Goal: Task Accomplishment & Management: Complete application form

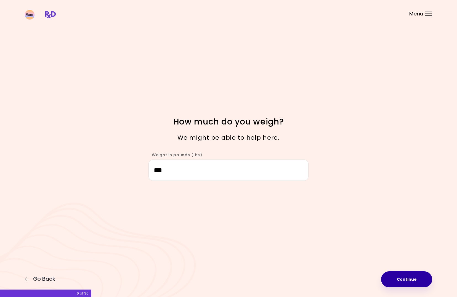
click at [418, 285] on button "Continue" at bounding box center [406, 279] width 51 height 16
select select "****"
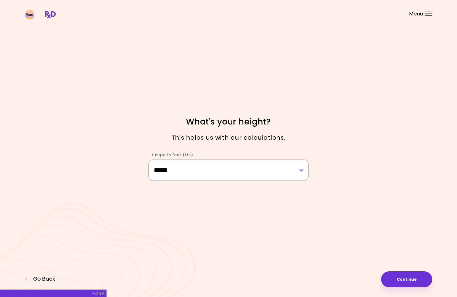
click at [149, 160] on select "**********" at bounding box center [229, 170] width 160 height 21
click at [404, 280] on button "Continue" at bounding box center [406, 279] width 51 height 16
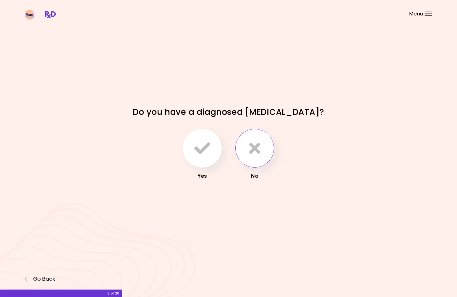
click at [252, 147] on icon "button" at bounding box center [254, 148] width 11 height 16
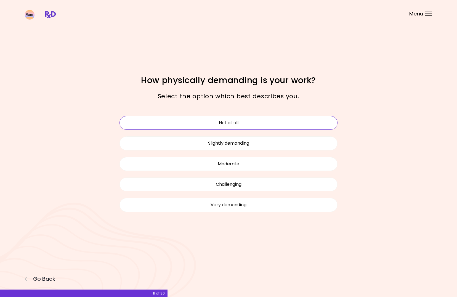
click at [234, 123] on button "Not at all" at bounding box center [229, 123] width 218 height 14
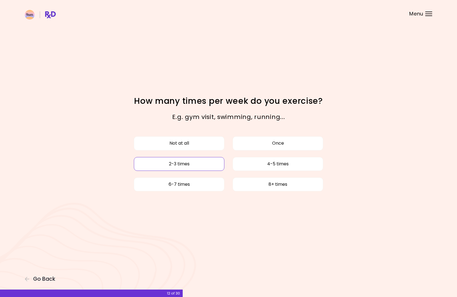
click at [170, 166] on button "2-3 times" at bounding box center [179, 164] width 91 height 14
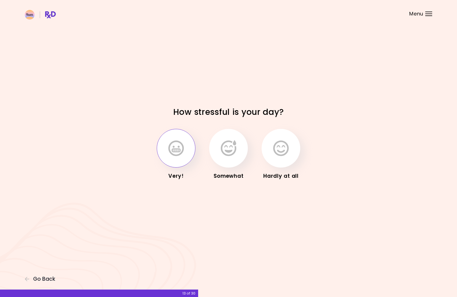
click at [171, 154] on icon "button" at bounding box center [175, 148] width 15 height 16
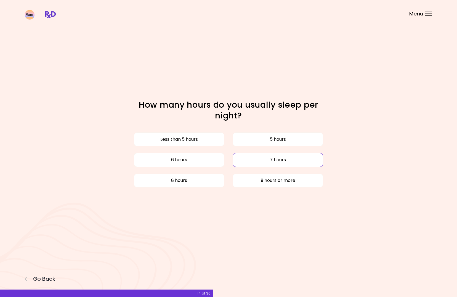
click at [279, 160] on button "7 hours" at bounding box center [278, 160] width 91 height 14
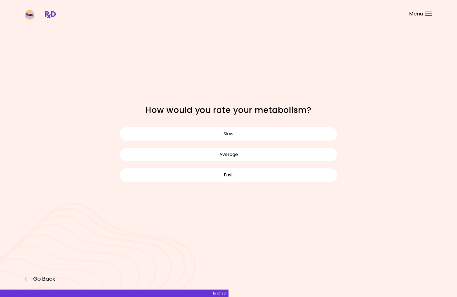
click at [279, 160] on button "Average" at bounding box center [229, 155] width 218 height 14
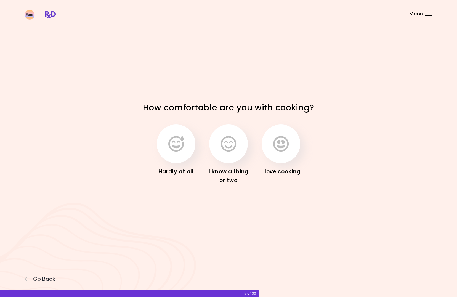
click at [200, 160] on div "Hardly at all I know a thing or two I love cooking" at bounding box center [228, 154] width 193 height 67
click at [220, 155] on button "button" at bounding box center [228, 143] width 39 height 39
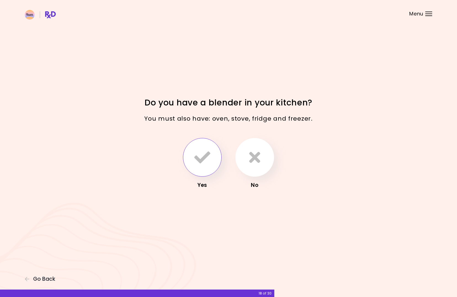
click at [201, 158] on icon "button" at bounding box center [202, 157] width 16 height 16
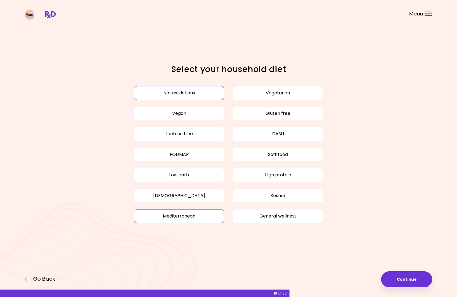
click at [185, 218] on button "Mediterranean" at bounding box center [179, 216] width 91 height 14
click at [253, 116] on button "Gluten free" at bounding box center [278, 114] width 91 height 14
click at [283, 110] on button "Gluten free" at bounding box center [278, 114] width 91 height 14
click at [195, 89] on button "No restrictions" at bounding box center [179, 93] width 91 height 14
click at [399, 280] on button "Continue" at bounding box center [406, 279] width 51 height 16
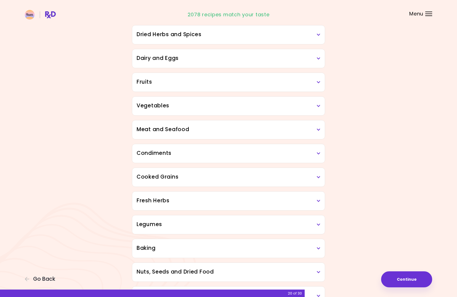
click at [295, 127] on h3 "Meat and Seafood" at bounding box center [229, 130] width 184 height 8
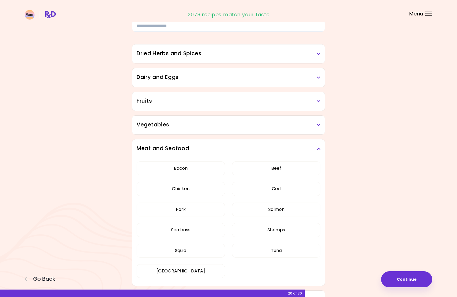
scroll to position [34, 0]
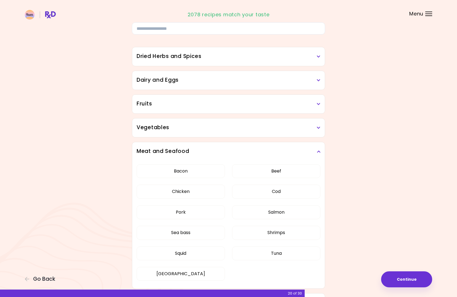
click at [230, 126] on h3 "Vegetables" at bounding box center [229, 128] width 184 height 8
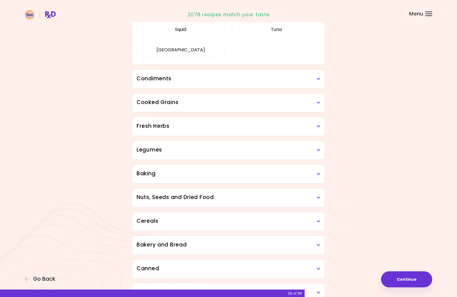
scroll to position [650, 0]
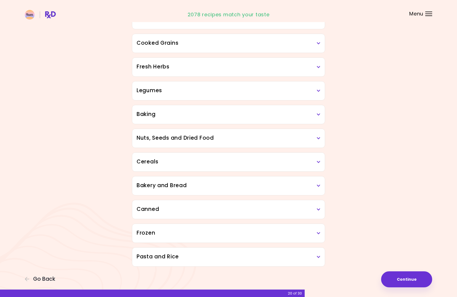
click at [213, 263] on div "Pasta and Rice" at bounding box center [228, 257] width 193 height 19
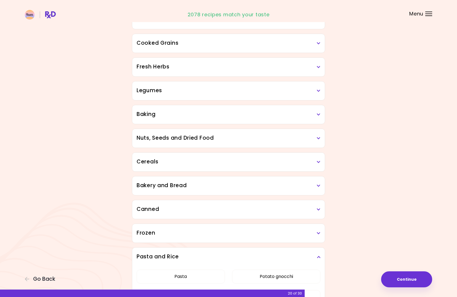
scroll to position [696, 0]
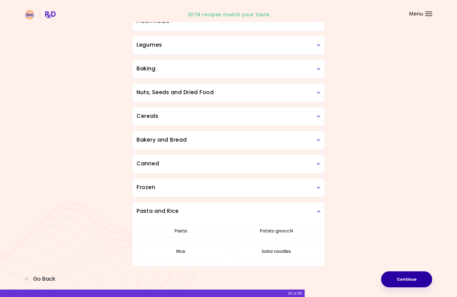
click at [401, 277] on button "Continue" at bounding box center [406, 279] width 51 height 16
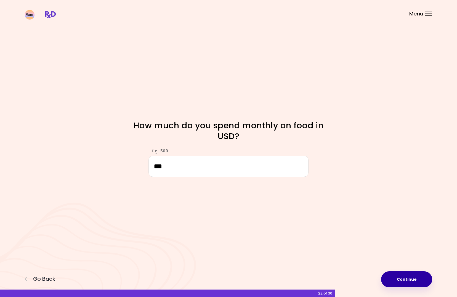
type input "***"
click at [406, 277] on button "Continue" at bounding box center [406, 279] width 51 height 16
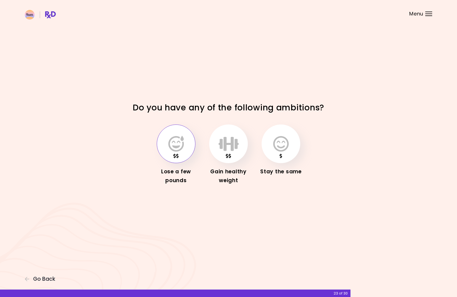
click at [170, 148] on icon "button" at bounding box center [175, 144] width 15 height 16
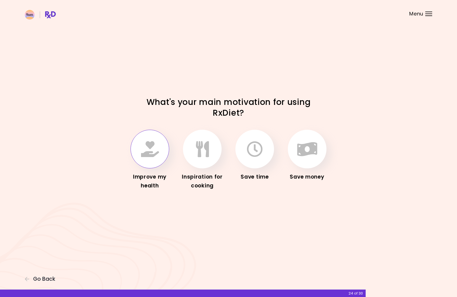
click at [158, 156] on icon "button" at bounding box center [150, 149] width 18 height 16
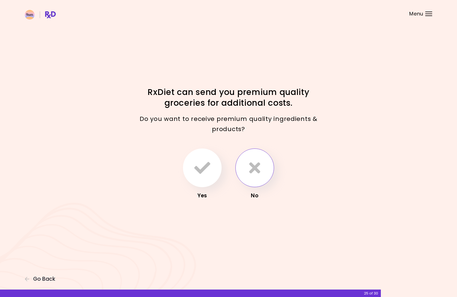
click at [253, 175] on icon "button" at bounding box center [254, 168] width 11 height 16
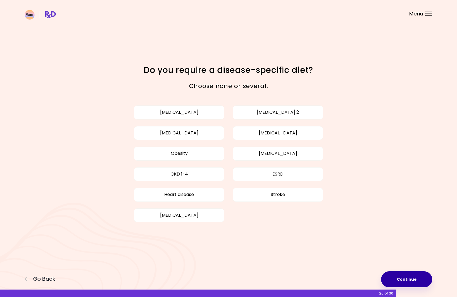
click at [414, 280] on button "Continue" at bounding box center [406, 279] width 51 height 16
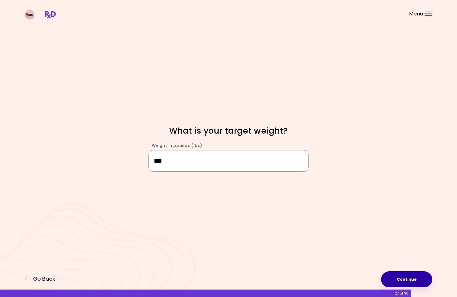
type input "***"
click at [407, 277] on button "Continue" at bounding box center [406, 279] width 51 height 16
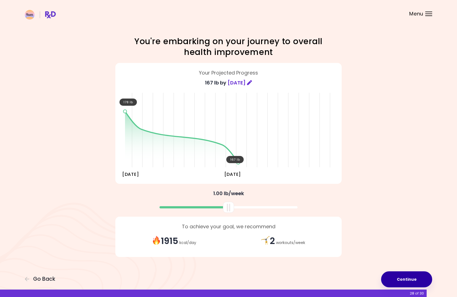
click at [409, 280] on button "Continue" at bounding box center [406, 279] width 51 height 16
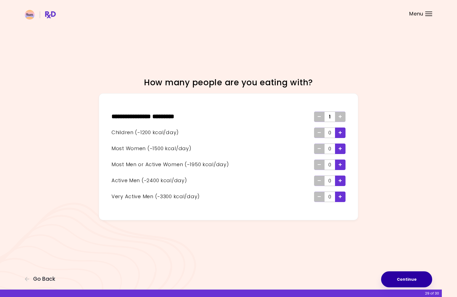
click at [405, 282] on button "Continue" at bounding box center [406, 279] width 51 height 16
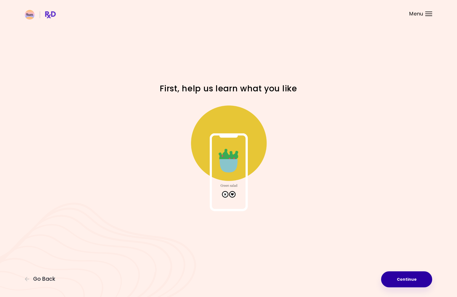
click at [425, 282] on button "Continue" at bounding box center [406, 279] width 51 height 16
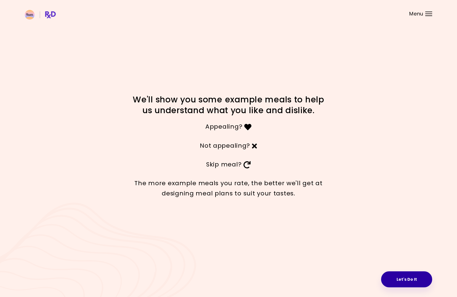
click at [412, 272] on button "Let's Do It" at bounding box center [406, 279] width 51 height 16
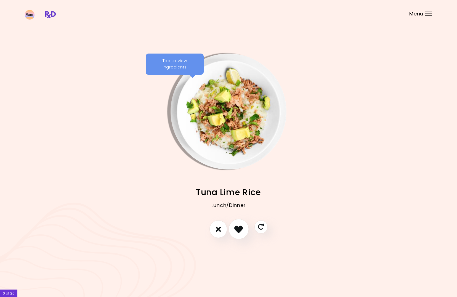
click at [240, 230] on icon "I like this recipe" at bounding box center [238, 229] width 9 height 9
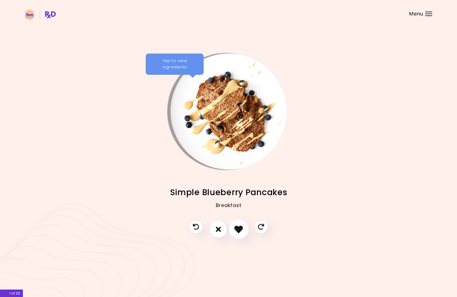
click at [239, 230] on icon "I like this recipe" at bounding box center [238, 229] width 9 height 9
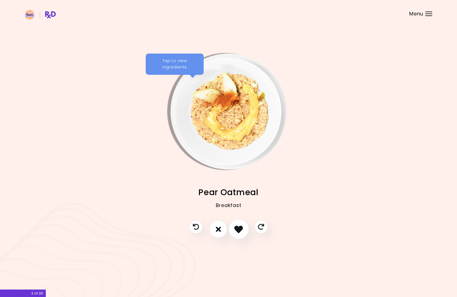
click at [239, 230] on icon "I like this recipe" at bounding box center [238, 229] width 9 height 9
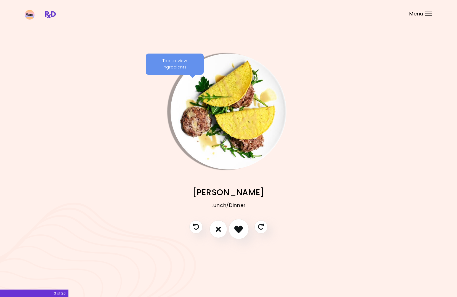
click at [239, 230] on icon "I like this recipe" at bounding box center [238, 229] width 9 height 9
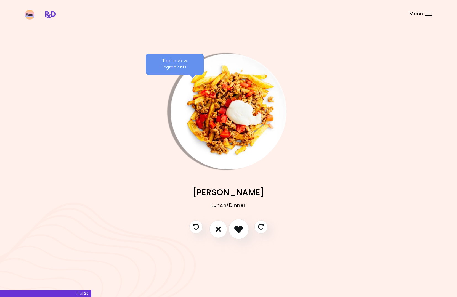
click at [239, 230] on icon "I like this recipe" at bounding box center [238, 229] width 9 height 9
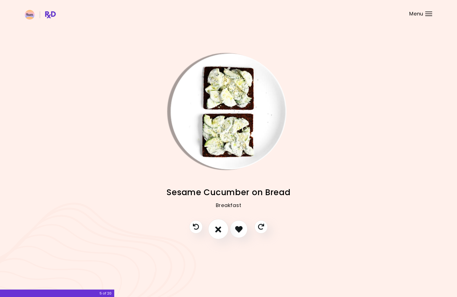
click at [226, 230] on button "I don't like this recipe" at bounding box center [218, 229] width 20 height 20
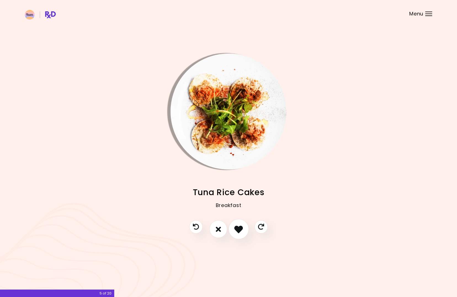
click at [242, 229] on icon "I like this recipe" at bounding box center [238, 229] width 9 height 9
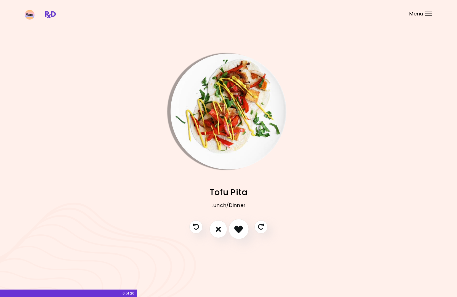
click at [242, 229] on icon "I like this recipe" at bounding box center [238, 229] width 9 height 9
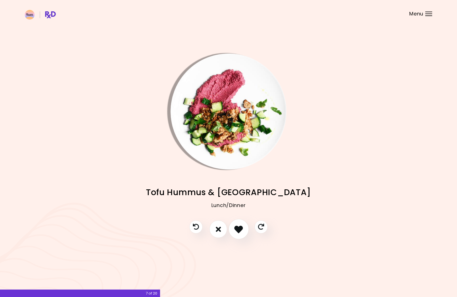
click at [242, 229] on icon "I like this recipe" at bounding box center [238, 229] width 9 height 9
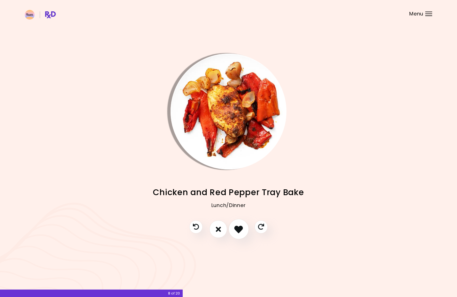
click at [242, 229] on icon "I like this recipe" at bounding box center [238, 229] width 9 height 9
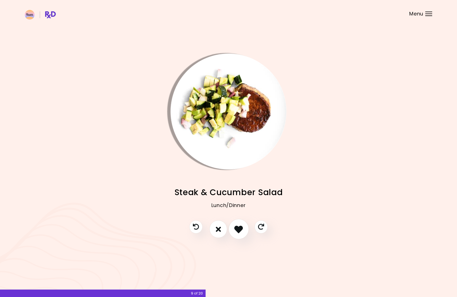
click at [242, 229] on icon "I like this recipe" at bounding box center [238, 229] width 9 height 9
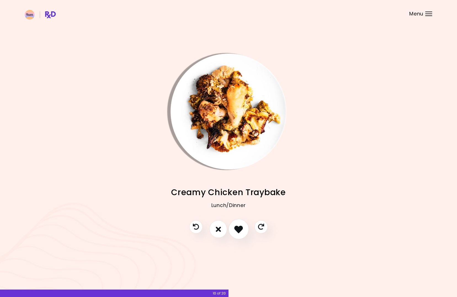
click at [242, 229] on icon "I like this recipe" at bounding box center [238, 229] width 9 height 9
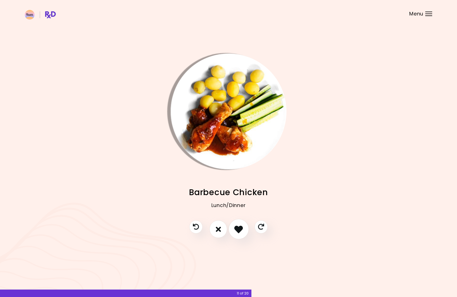
click at [242, 229] on icon "I like this recipe" at bounding box center [238, 229] width 9 height 9
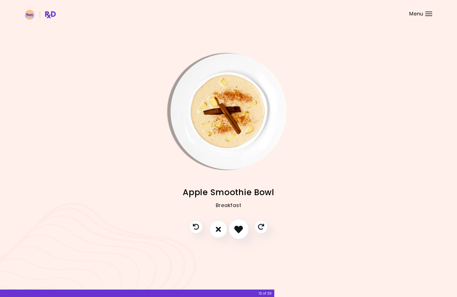
click at [242, 229] on icon "I like this recipe" at bounding box center [238, 229] width 9 height 9
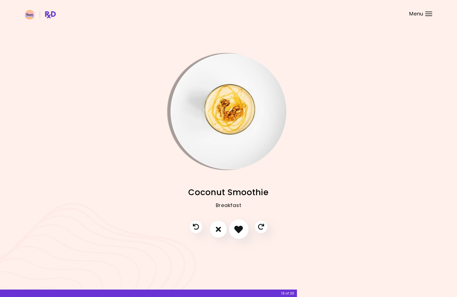
click at [242, 229] on icon "I like this recipe" at bounding box center [238, 229] width 9 height 9
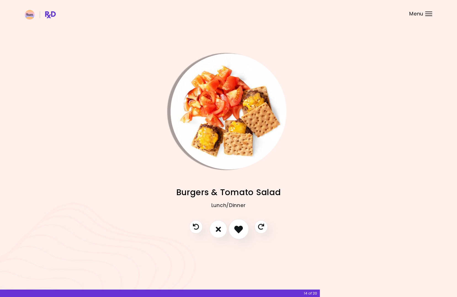
click at [242, 229] on icon "I like this recipe" at bounding box center [238, 229] width 9 height 9
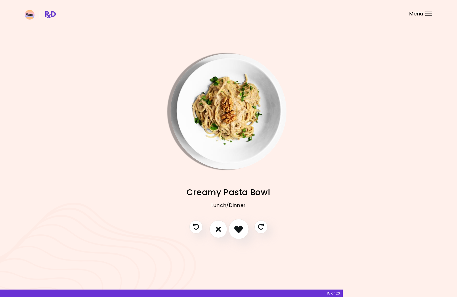
click at [242, 229] on icon "I like this recipe" at bounding box center [238, 229] width 9 height 9
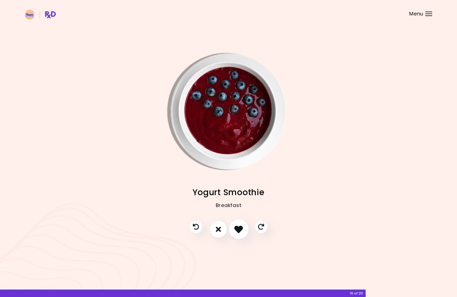
click at [242, 229] on icon "I like this recipe" at bounding box center [238, 229] width 9 height 9
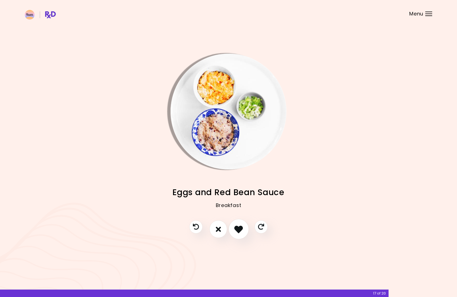
click at [242, 229] on icon "I like this recipe" at bounding box center [238, 229] width 9 height 9
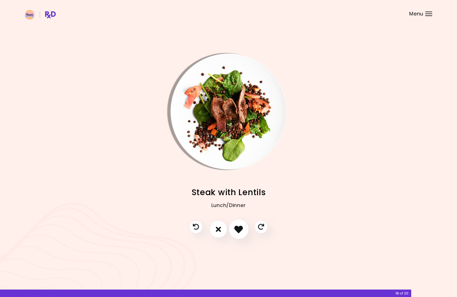
click at [242, 229] on icon "I like this recipe" at bounding box center [238, 229] width 9 height 9
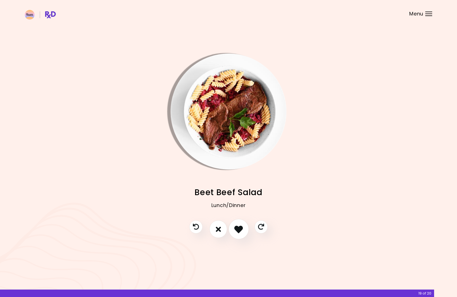
click at [242, 229] on icon "I like this recipe" at bounding box center [238, 229] width 9 height 9
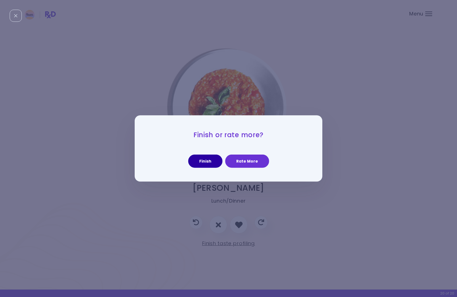
click at [213, 161] on button "Finish" at bounding box center [205, 161] width 34 height 13
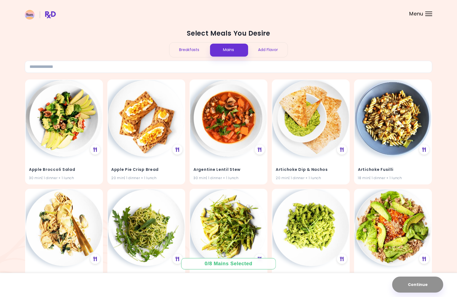
scroll to position [2, 0]
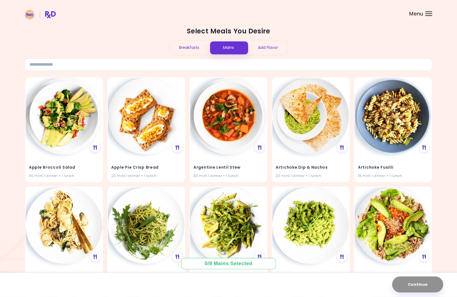
click at [199, 53] on div "Breakfasts" at bounding box center [188, 47] width 39 height 15
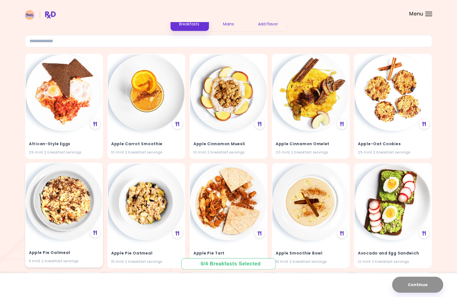
scroll to position [0, 0]
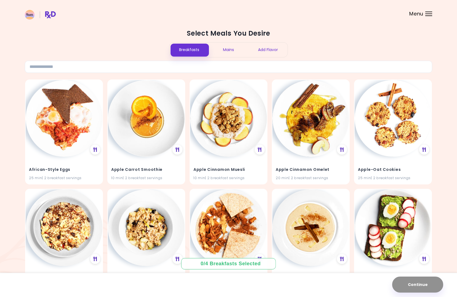
click at [267, 52] on div "Add Flavor" at bounding box center [267, 50] width 39 height 15
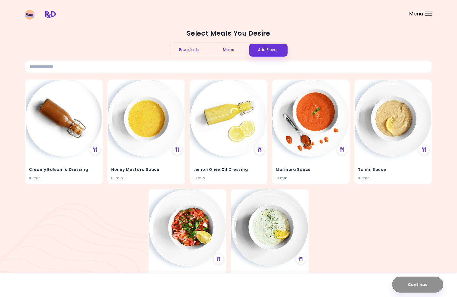
click at [188, 51] on div "Breakfasts" at bounding box center [188, 50] width 39 height 15
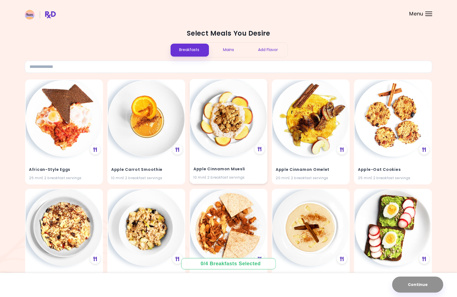
scroll to position [92, 0]
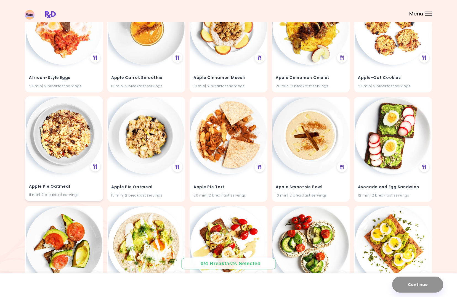
click at [65, 113] on img at bounding box center [64, 135] width 77 height 77
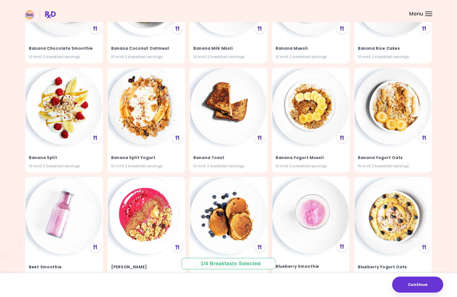
scroll to position [605, 0]
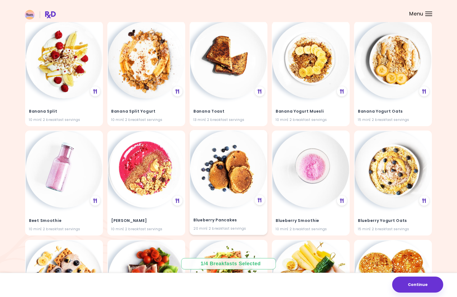
click at [240, 161] on img at bounding box center [228, 169] width 77 height 77
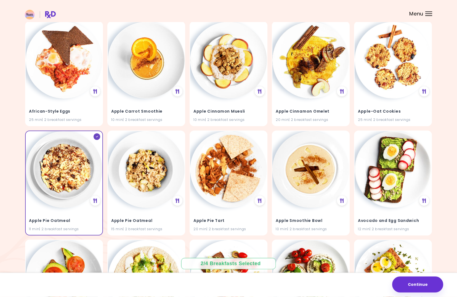
scroll to position [0, 0]
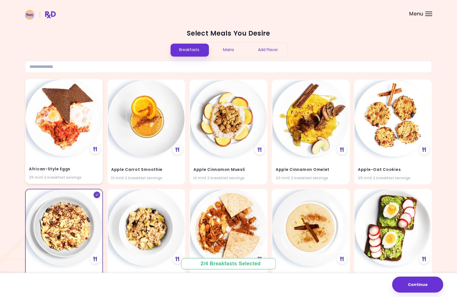
click at [50, 135] on img at bounding box center [64, 117] width 77 height 77
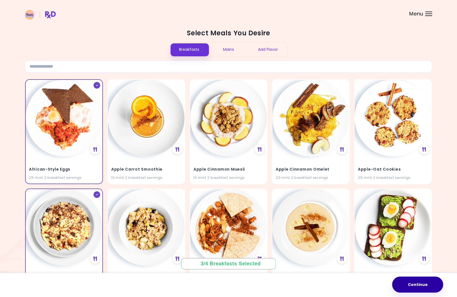
click at [421, 291] on button "Continue" at bounding box center [417, 285] width 51 height 16
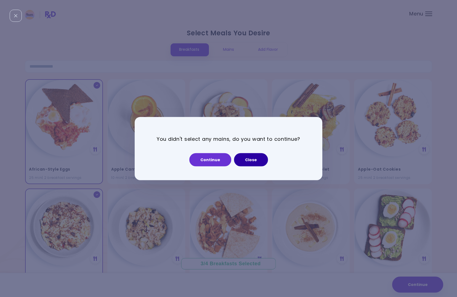
click at [247, 164] on button "Close" at bounding box center [251, 159] width 34 height 13
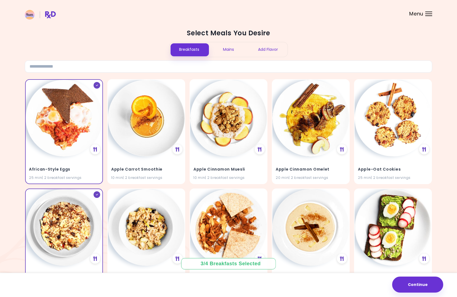
click at [229, 50] on div "Mains" at bounding box center [228, 49] width 39 height 15
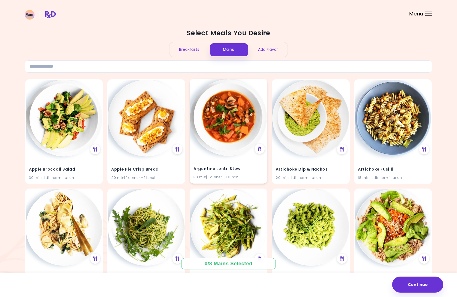
click at [219, 168] on h4 "Argentine Lentil Stew" at bounding box center [229, 169] width 70 height 9
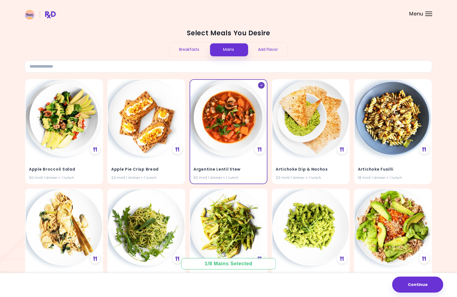
click at [422, 11] on span "Menu" at bounding box center [416, 13] width 14 height 5
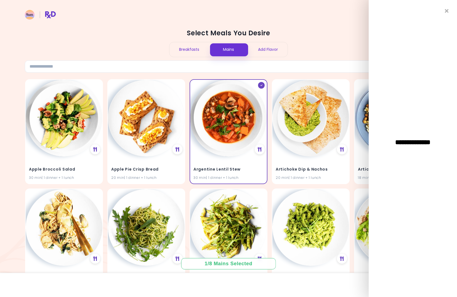
click at [449, 10] on div "**********" at bounding box center [413, 148] width 88 height 297
click at [448, 10] on icon "Close" at bounding box center [446, 11] width 5 height 4
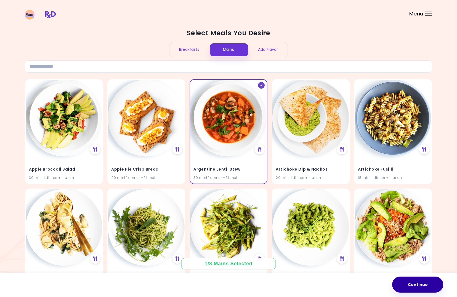
click at [421, 284] on button "Continue" at bounding box center [417, 285] width 51 height 16
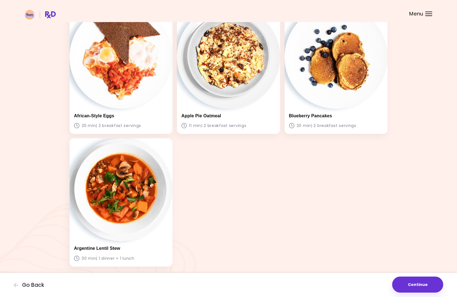
scroll to position [67, 0]
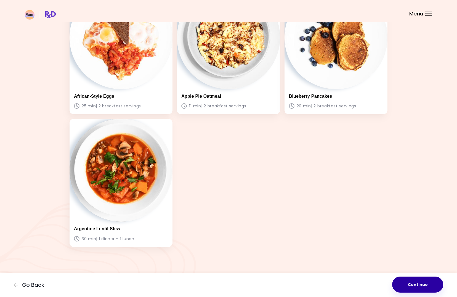
click at [431, 289] on button "Continue" at bounding box center [417, 285] width 51 height 16
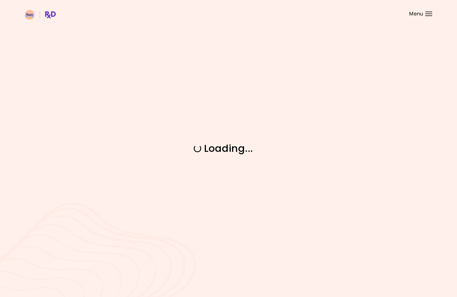
scroll to position [0, 0]
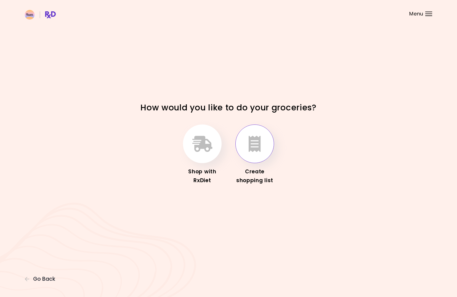
click at [263, 152] on button "button" at bounding box center [254, 143] width 39 height 39
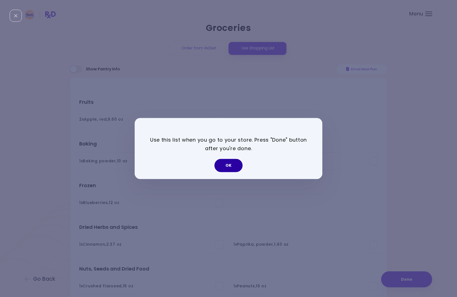
click at [230, 167] on button "OK" at bounding box center [228, 165] width 28 height 13
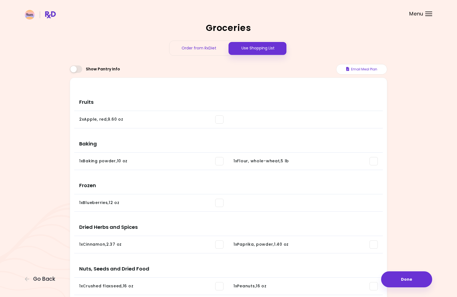
click at [198, 48] on div "Order from RxDiet" at bounding box center [198, 48] width 59 height 15
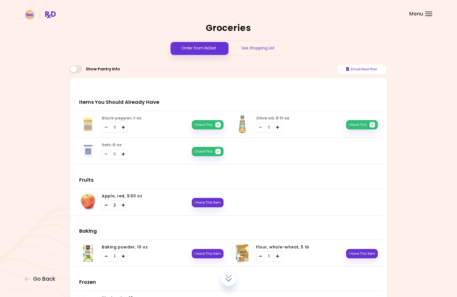
click at [241, 50] on div "Use Shopping List" at bounding box center [258, 48] width 59 height 15
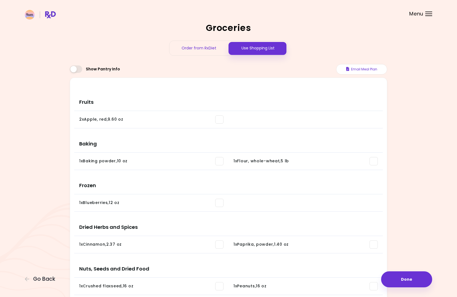
click at [77, 72] on span at bounding box center [76, 68] width 12 height 7
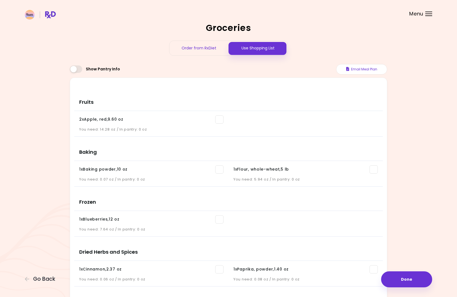
click at [77, 71] on span at bounding box center [76, 68] width 12 height 7
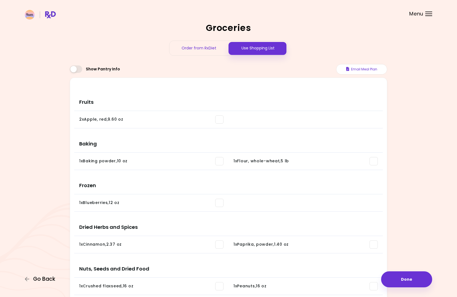
click at [26, 278] on icon "button" at bounding box center [27, 279] width 5 height 5
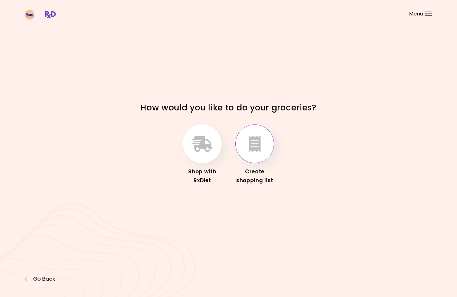
click at [252, 145] on icon "button" at bounding box center [255, 144] width 12 height 16
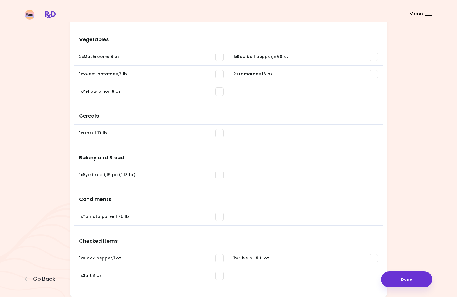
scroll to position [396, 0]
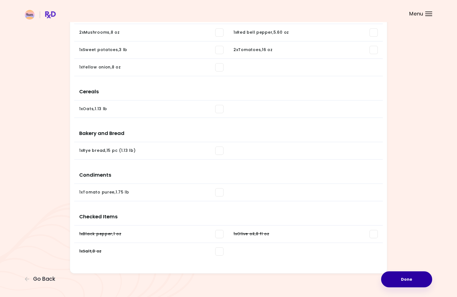
click at [412, 280] on button "Done" at bounding box center [406, 279] width 51 height 16
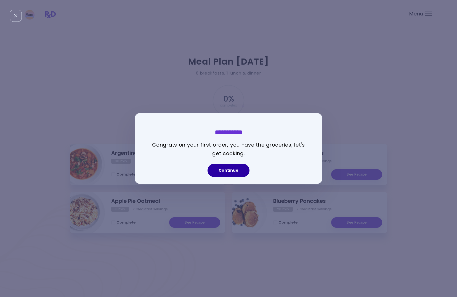
click at [235, 168] on button "Continue" at bounding box center [229, 170] width 42 height 13
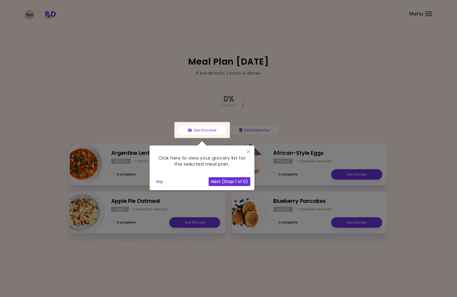
drag, startPoint x: 248, startPoint y: 152, endPoint x: 230, endPoint y: 158, distance: 18.4
click at [248, 152] on icon "Close" at bounding box center [249, 152] width 4 height 4
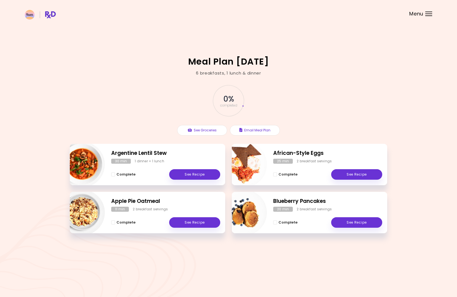
click at [135, 157] on h2 "Argentine Lentil Stew" at bounding box center [165, 153] width 109 height 8
click at [195, 177] on link "See Recipe" at bounding box center [194, 174] width 51 height 10
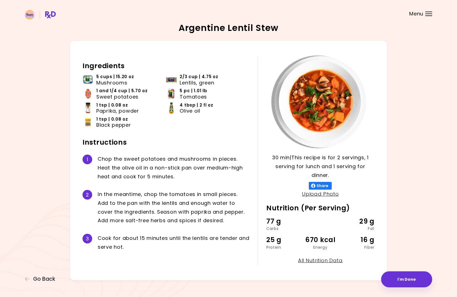
scroll to position [7, 0]
